Goal: Task Accomplishment & Management: Use online tool/utility

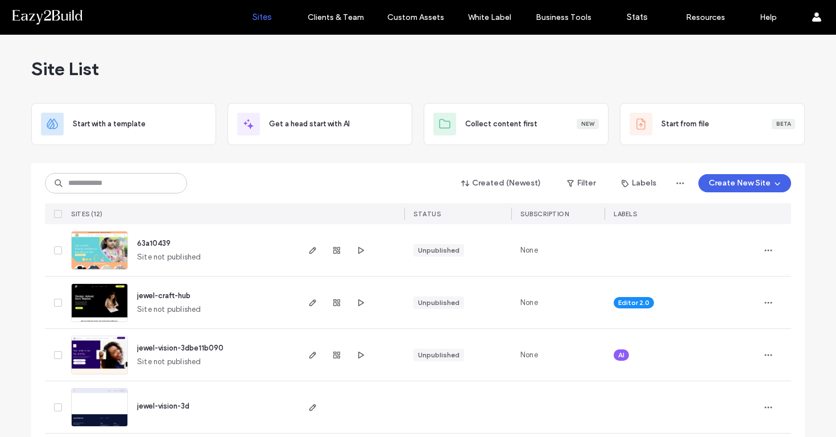
click at [741, 188] on button "Create New Site" at bounding box center [744, 183] width 93 height 18
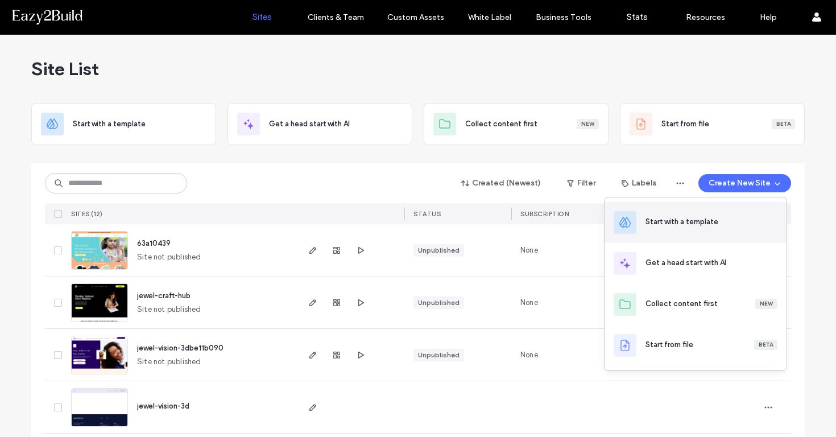
click at [708, 228] on div "Start with a template" at bounding box center [712, 222] width 132 height 13
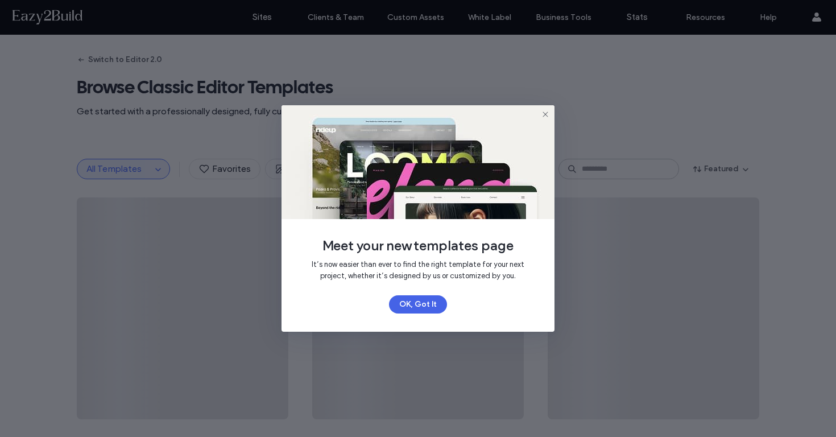
click at [415, 305] on button "OK, Got It" at bounding box center [418, 304] width 58 height 18
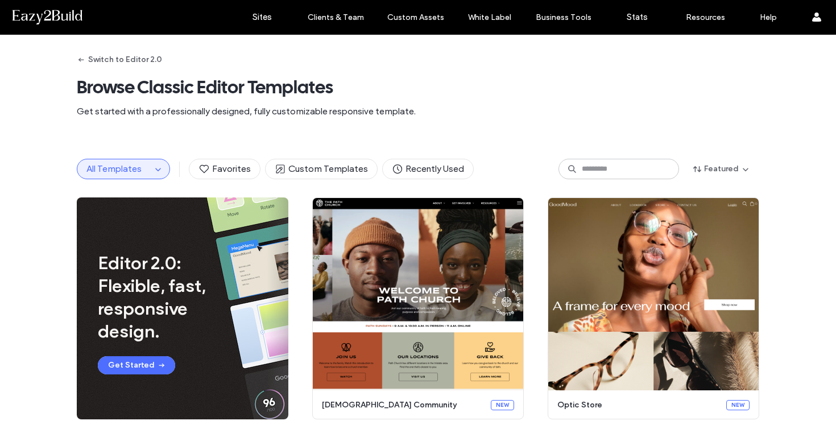
scroll to position [1, 0]
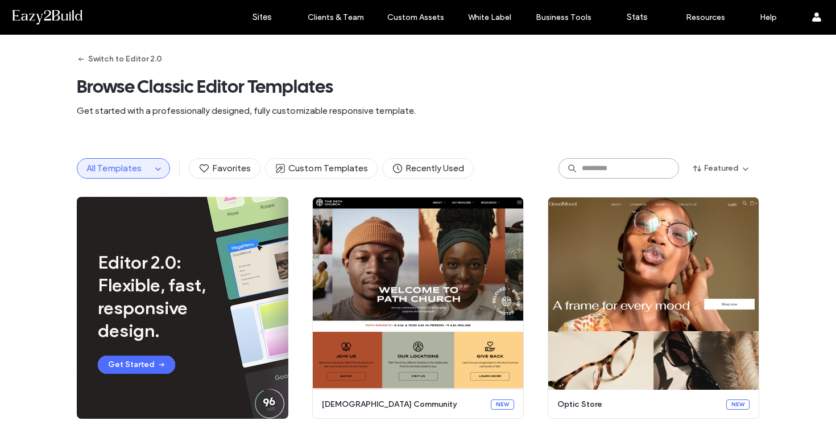
click at [640, 168] on input at bounding box center [619, 168] width 121 height 20
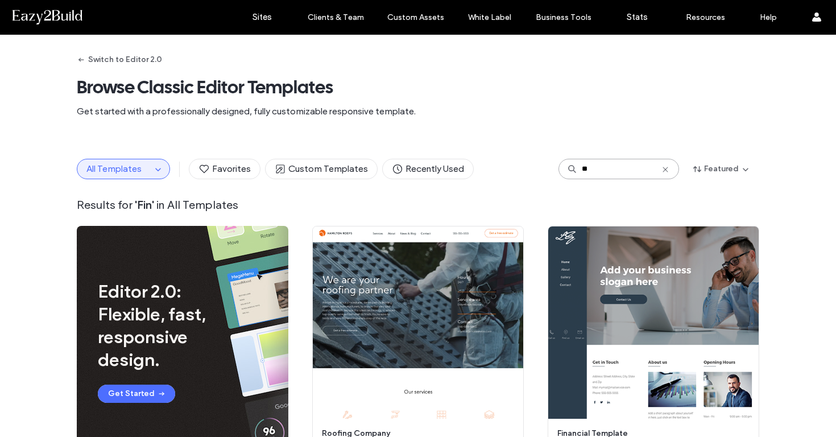
type input "*"
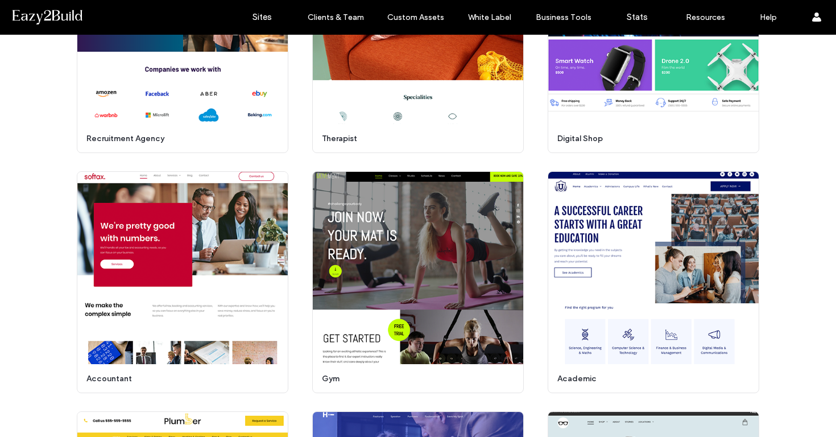
scroll to position [3107, 0]
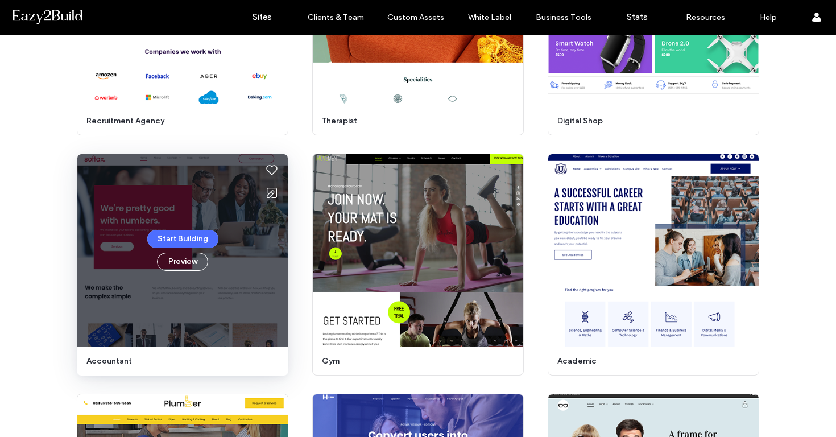
click at [147, 280] on div "Start Building Preview" at bounding box center [182, 250] width 210 height 192
click at [177, 260] on button "Preview" at bounding box center [182, 262] width 51 height 18
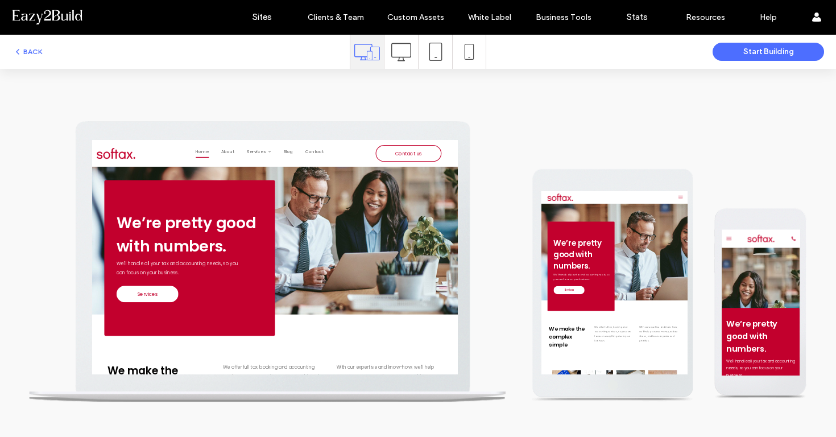
scroll to position [0, 0]
